Goal: Navigation & Orientation: Find specific page/section

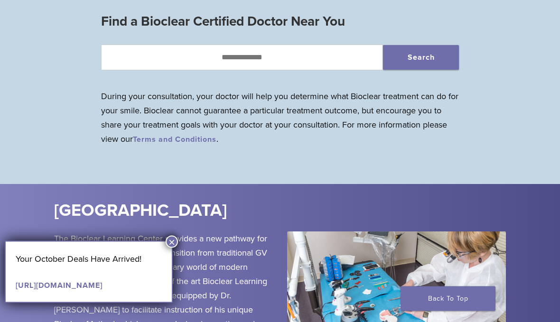
scroll to position [834, 0]
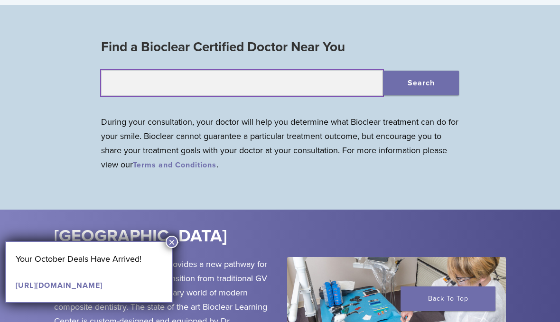
click at [129, 79] on input "text" at bounding box center [242, 83] width 282 height 26
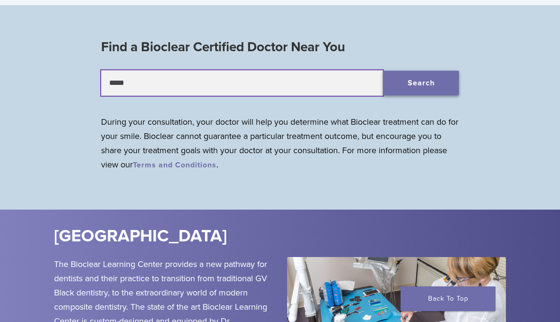
type input "*****"
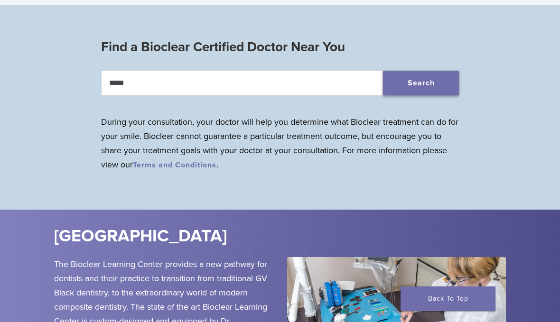
click at [420, 85] on button "Search" at bounding box center [421, 83] width 76 height 25
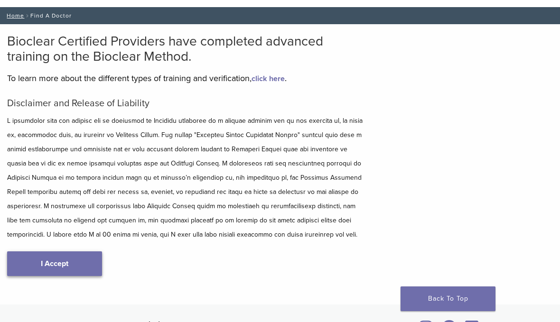
click at [36, 270] on link "I Accept" at bounding box center [54, 264] width 95 height 25
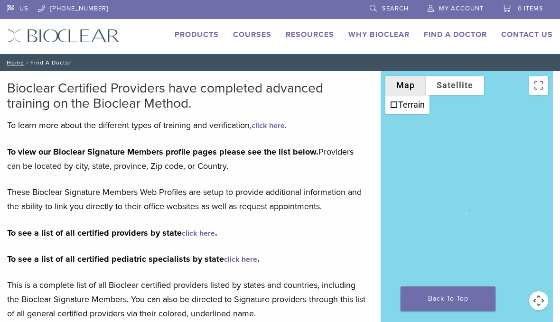
click at [413, 110] on li "Terrain" at bounding box center [407, 104] width 42 height 17
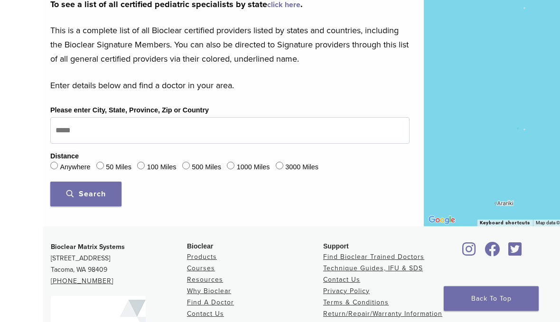
scroll to position [253, 0]
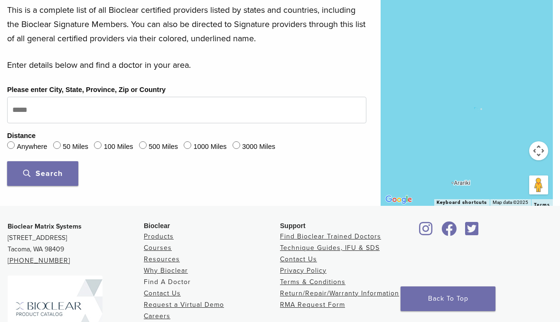
click at [146, 284] on link "Find A Doctor" at bounding box center [167, 282] width 47 height 8
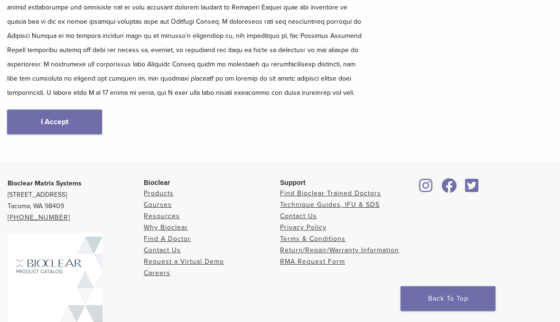
scroll to position [212, 0]
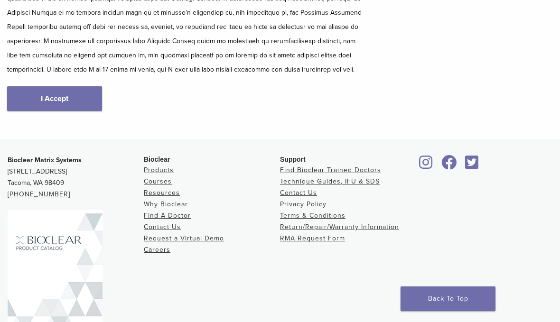
click at [15, 123] on div "Disclaimer and Release of Liability I Accept" at bounding box center [186, 32] width 359 height 198
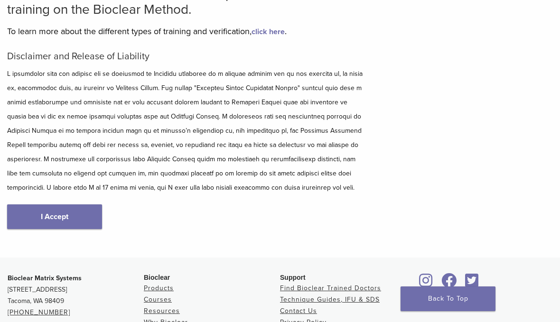
scroll to position [81, 0]
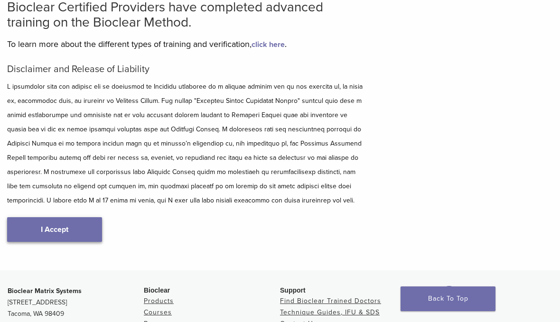
click at [47, 230] on link "I Accept" at bounding box center [54, 229] width 95 height 25
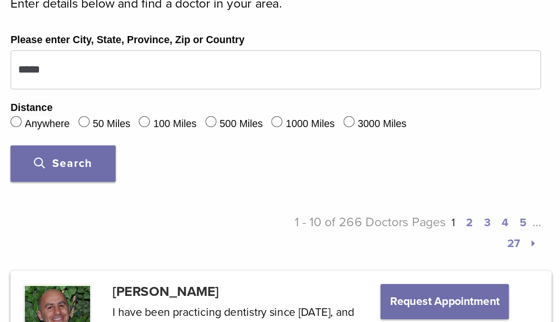
scroll to position [338, 0]
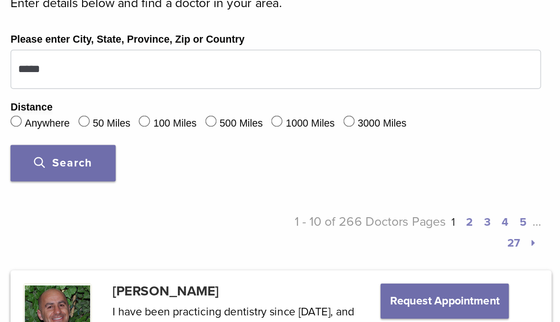
click at [56, 86] on div "50 Miles" at bounding box center [70, 84] width 35 height 12
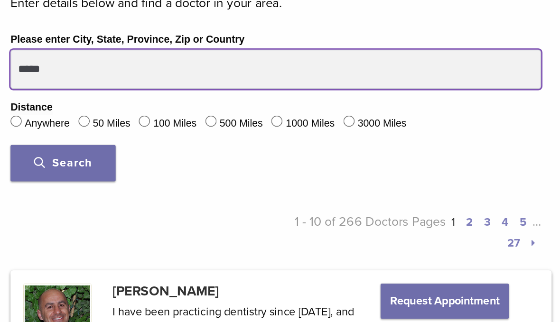
click at [43, 49] on input "*****" at bounding box center [186, 47] width 359 height 27
type input "*****"
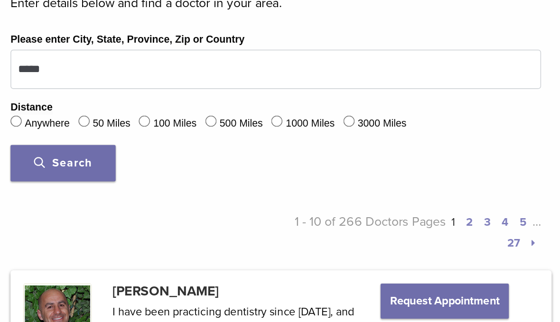
click at [28, 112] on span "Search" at bounding box center [42, 110] width 39 height 9
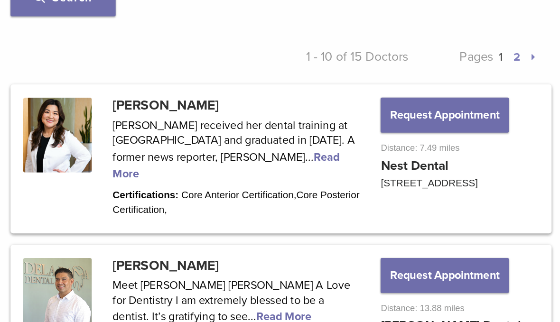
scroll to position [450, 0]
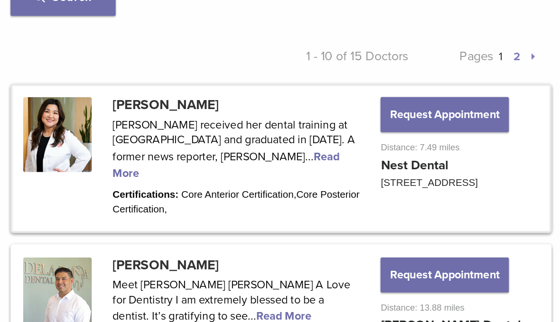
click at [218, 108] on link at bounding box center [191, 108] width 364 height 98
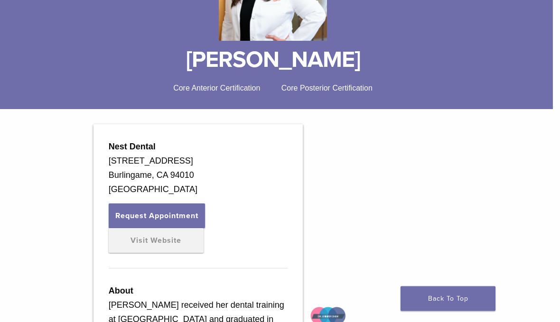
scroll to position [191, 7]
click at [123, 253] on link "Visit Website" at bounding box center [156, 240] width 95 height 25
